Goal: Check status: Check status

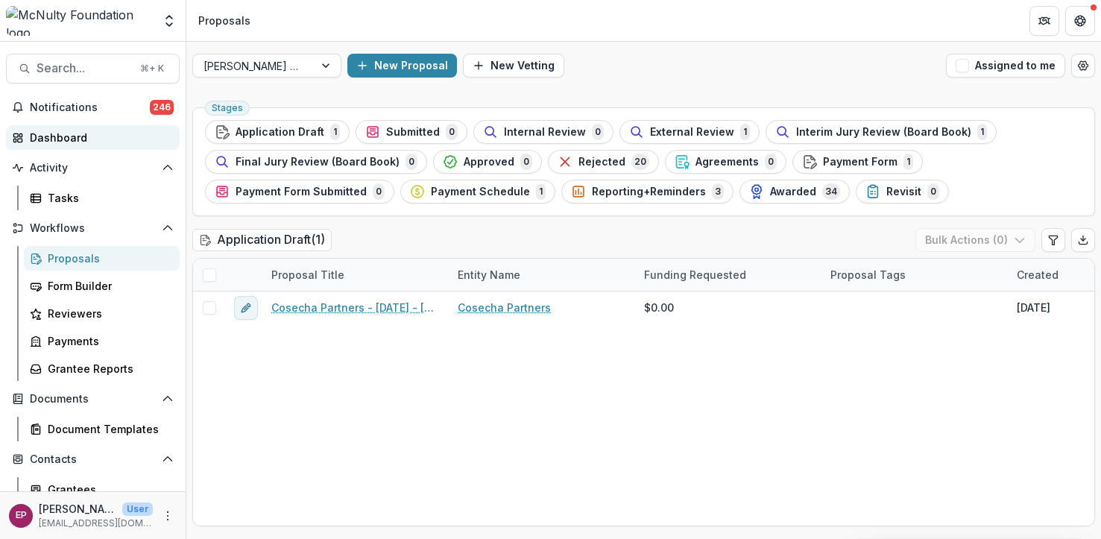
click at [106, 138] on div "Dashboard" at bounding box center [99, 138] width 138 height 16
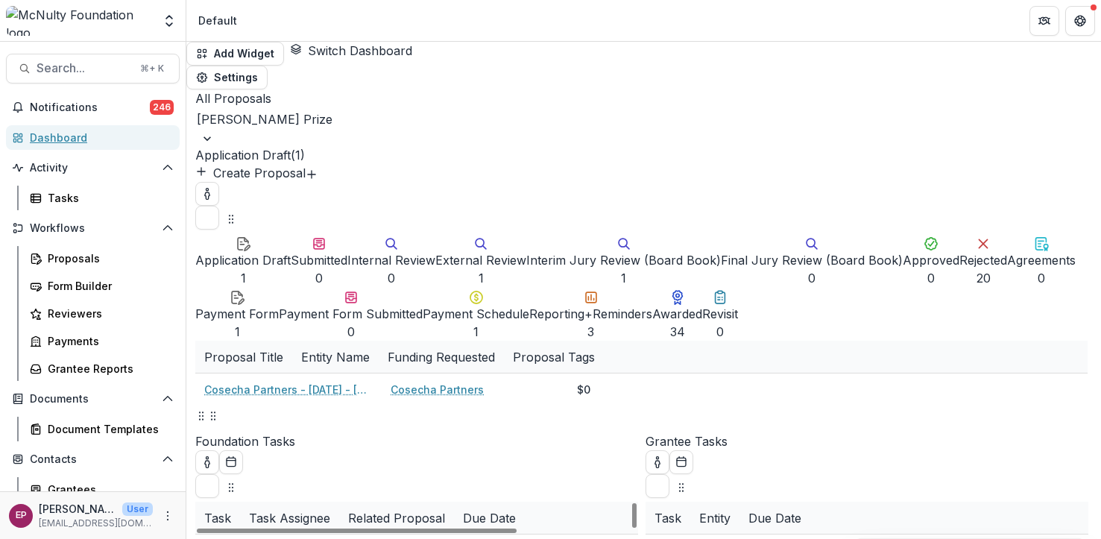
scroll to position [51, 0]
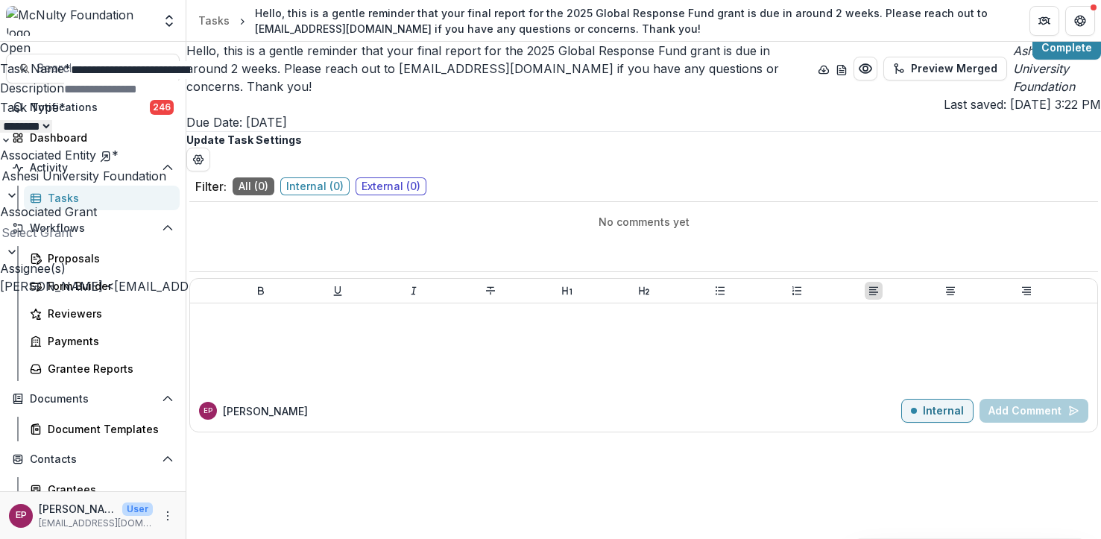
click at [190, 79] on input "**********" at bounding box center [130, 70] width 119 height 18
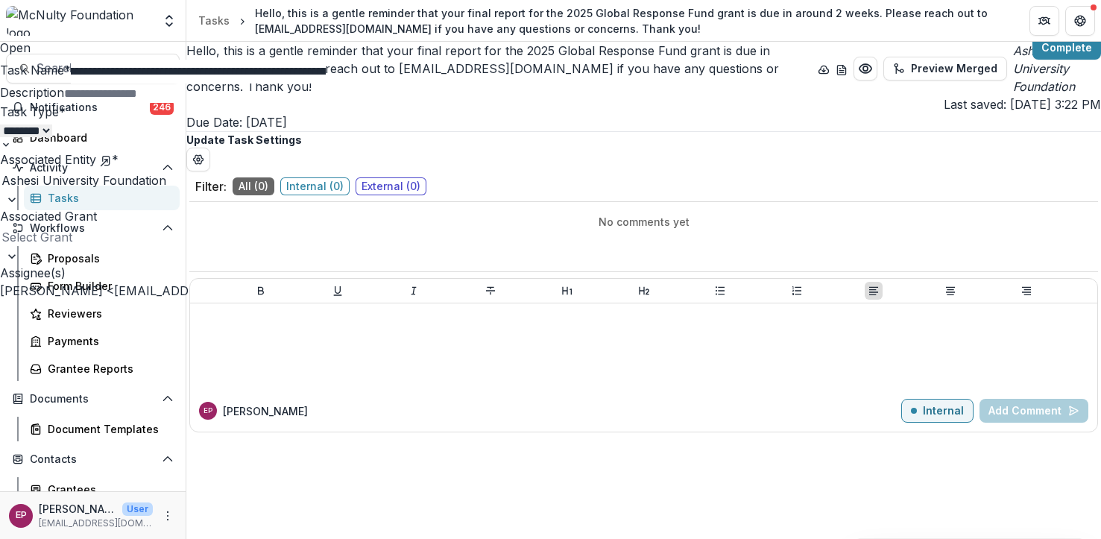
scroll to position [0, 829]
drag, startPoint x: 1043, startPoint y: 124, endPoint x: 1091, endPoint y: 123, distance: 47.7
click at [326, 83] on input "**********" at bounding box center [198, 72] width 255 height 24
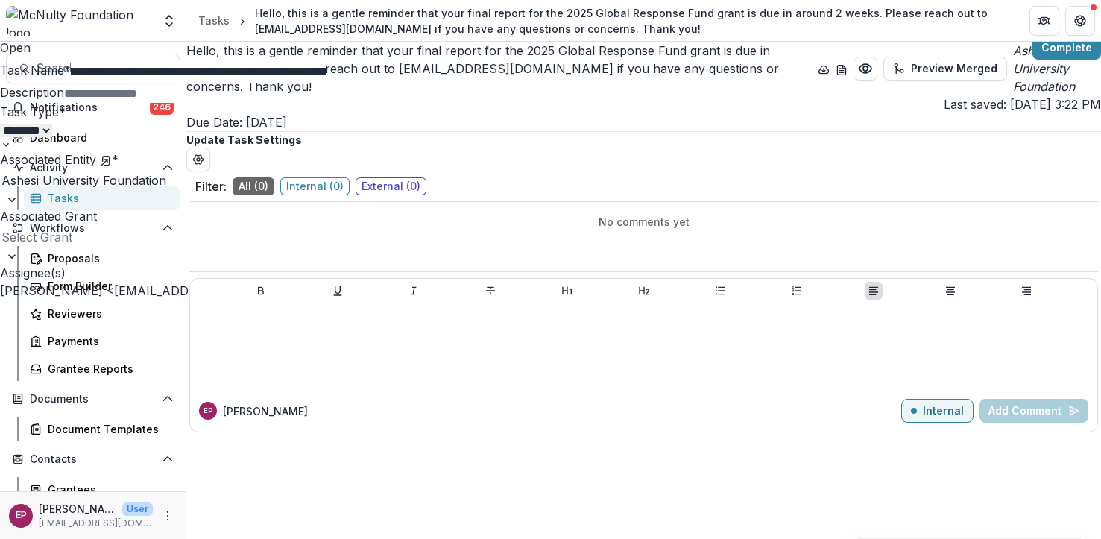
drag, startPoint x: 1072, startPoint y: 120, endPoint x: 875, endPoint y: 124, distance: 197.5
click at [326, 83] on input "**********" at bounding box center [198, 72] width 255 height 24
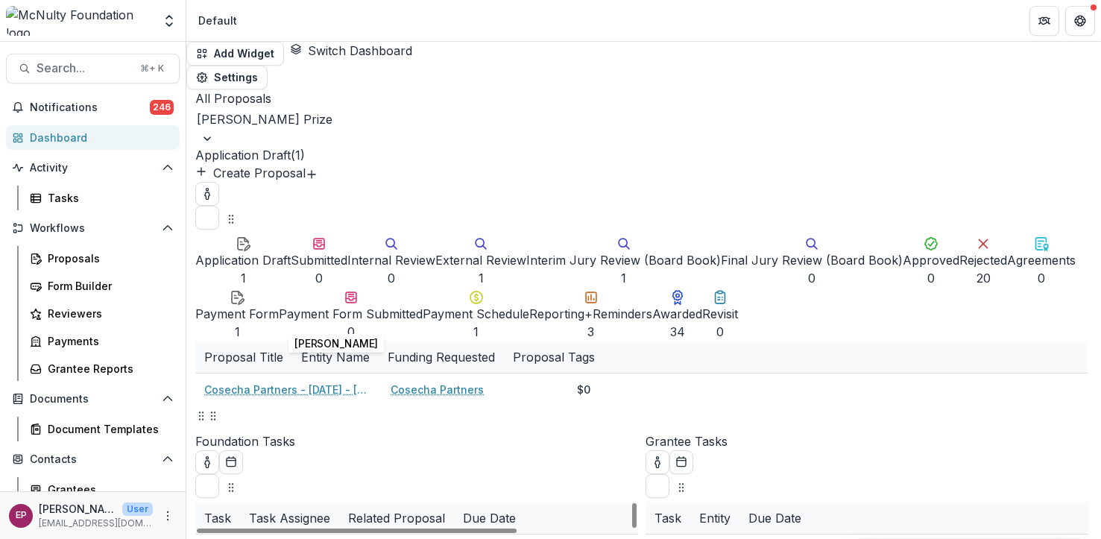
scroll to position [0, 155]
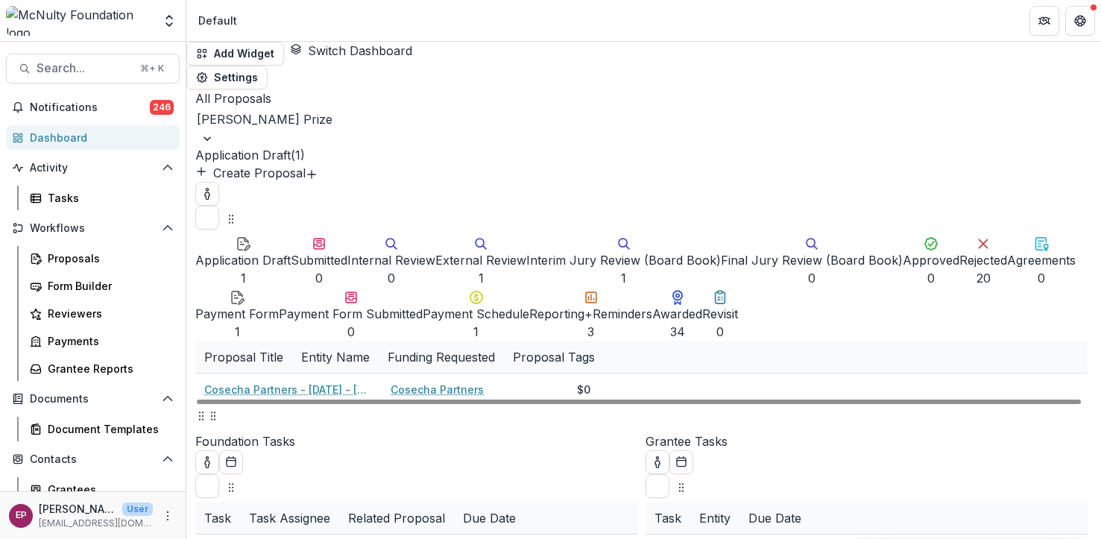
scroll to position [294, 0]
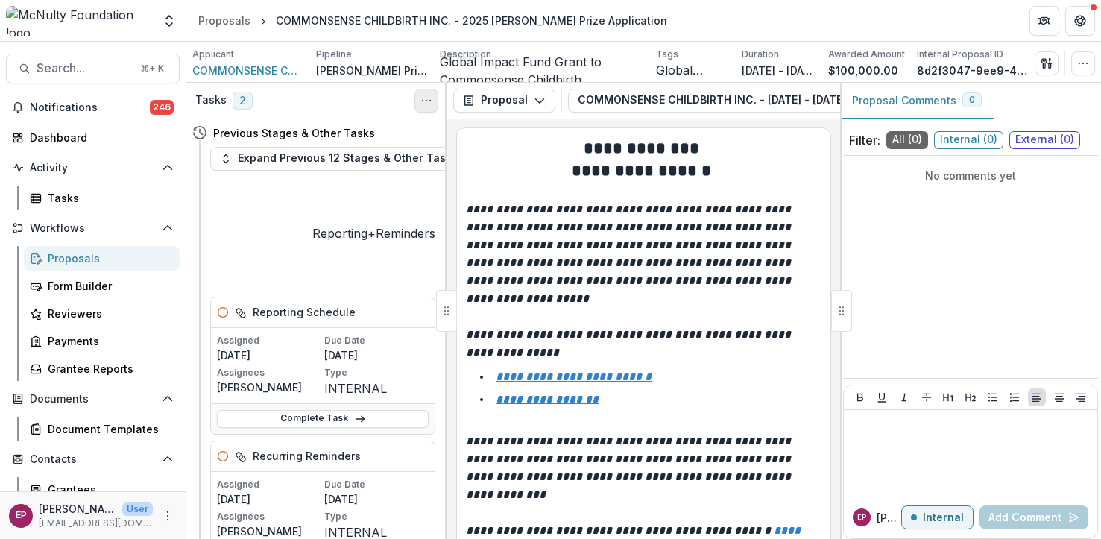
click at [420, 98] on icon "Toggle View Cancelled Tasks" at bounding box center [426, 101] width 12 height 12
click at [388, 410] on link "Complete Task" at bounding box center [323, 419] width 212 height 18
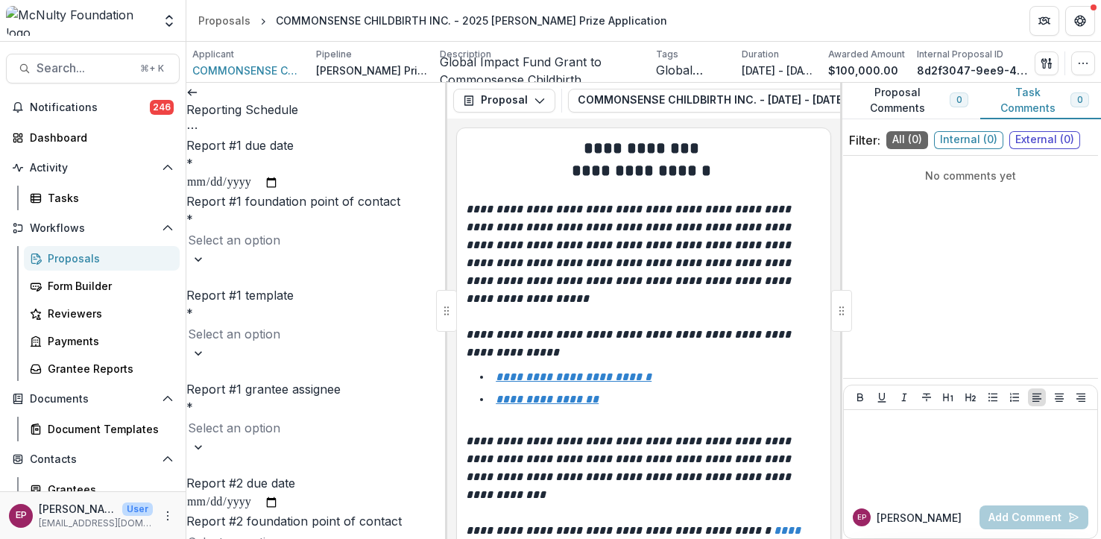
click at [198, 122] on icon "Options" at bounding box center [192, 128] width 12 height 12
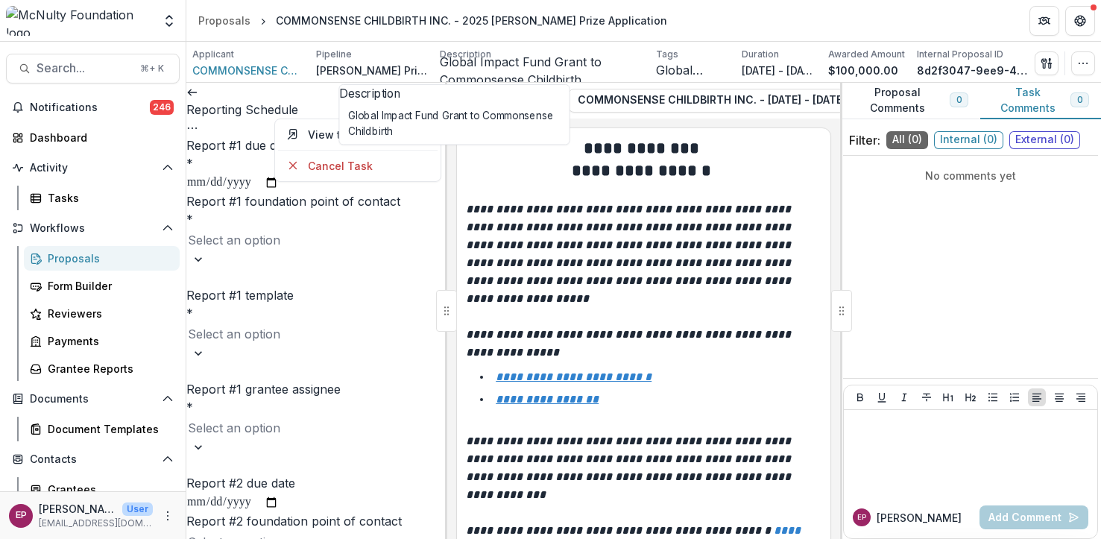
click at [451, 69] on p "Global Impact Fund Grant to Commonsense Childbirth" at bounding box center [542, 71] width 204 height 36
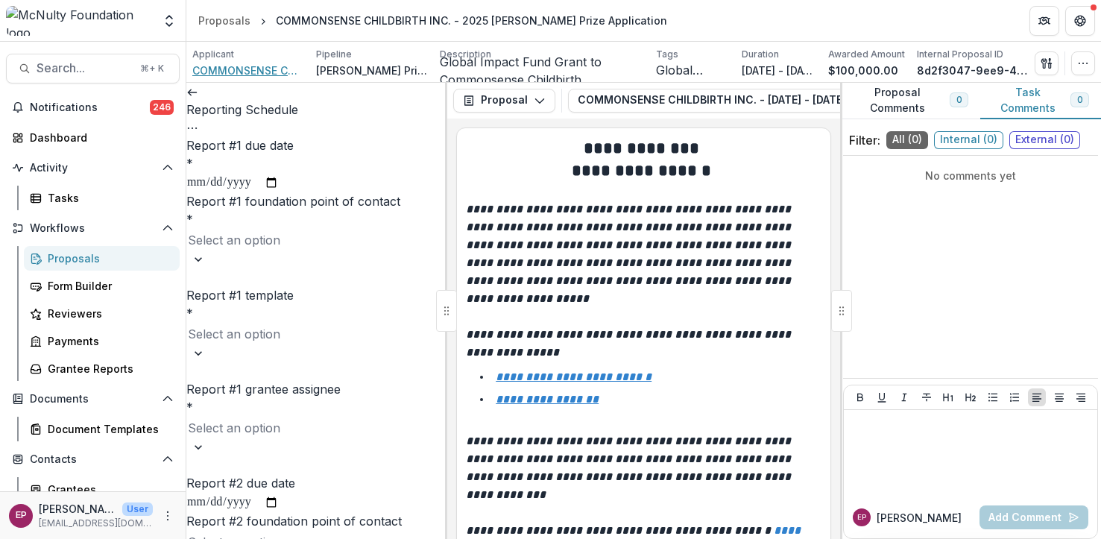
click at [251, 71] on span "COMMONSENSE CHILDBIRTH INC." at bounding box center [248, 71] width 112 height 16
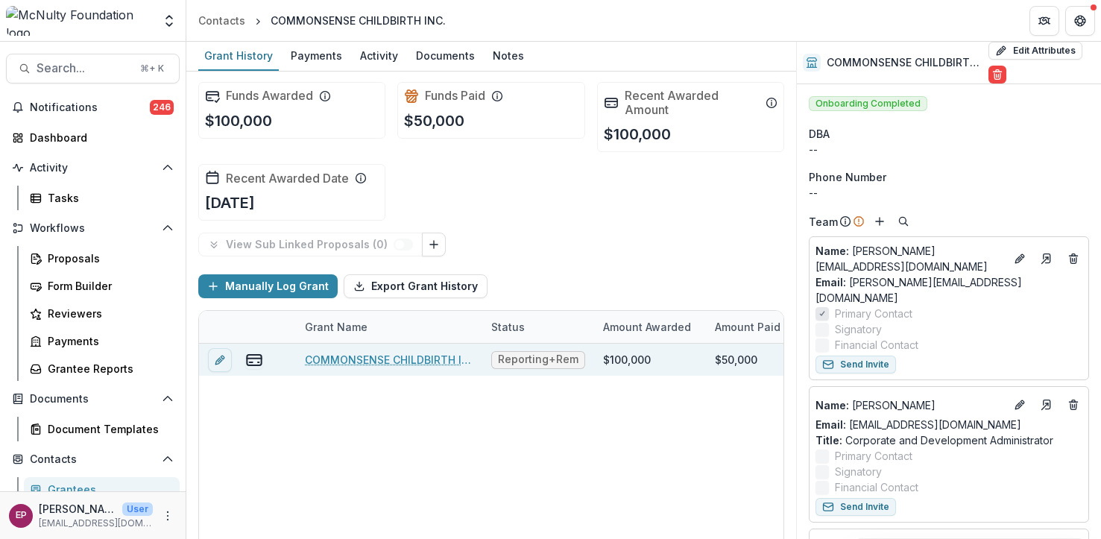
click at [388, 361] on link "COMMONSENSE CHILDBIRTH INC. - 2025 [PERSON_NAME] Prize Application" at bounding box center [389, 360] width 168 height 16
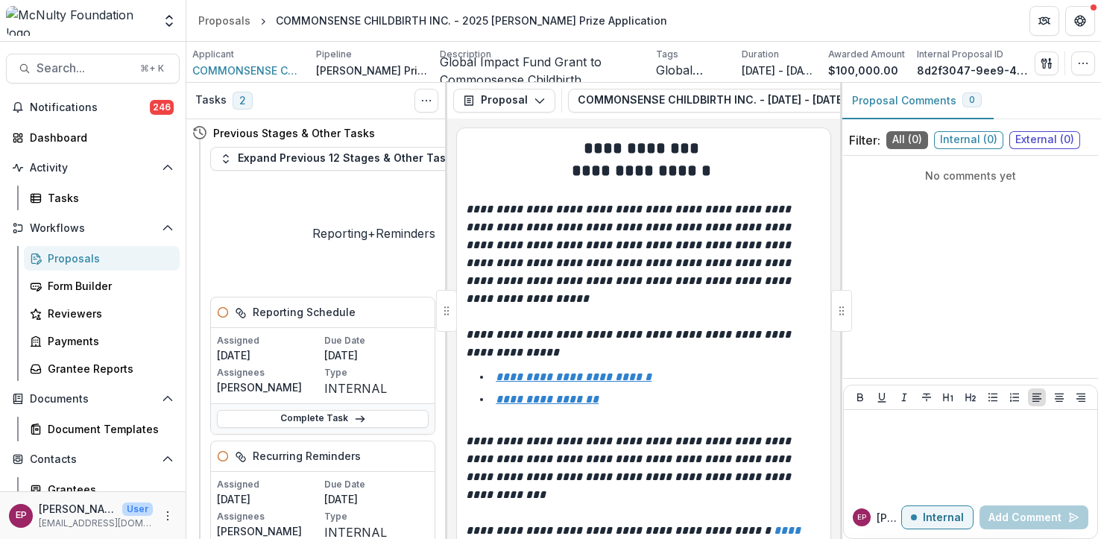
click at [475, 75] on p "Global Impact Fund Grant to Commonsense Childbirth" at bounding box center [542, 71] width 204 height 36
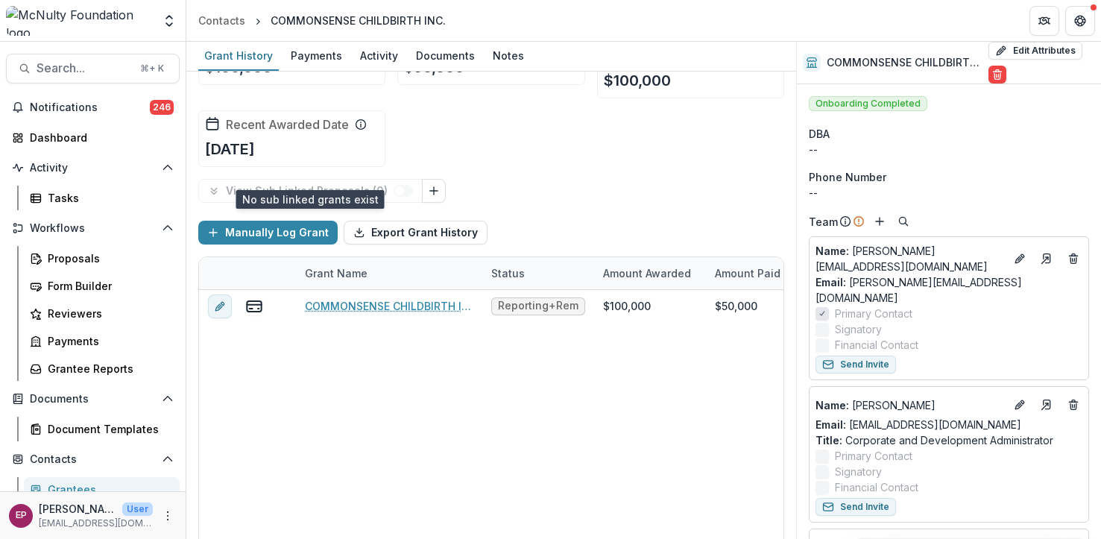
scroll to position [74, 0]
